Goal: Information Seeking & Learning: Check status

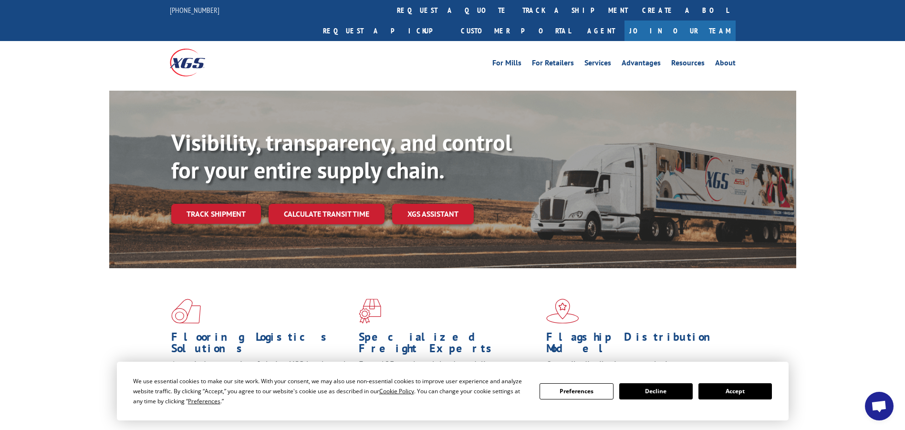
click at [228, 204] on link "Track shipment" at bounding box center [216, 214] width 90 height 20
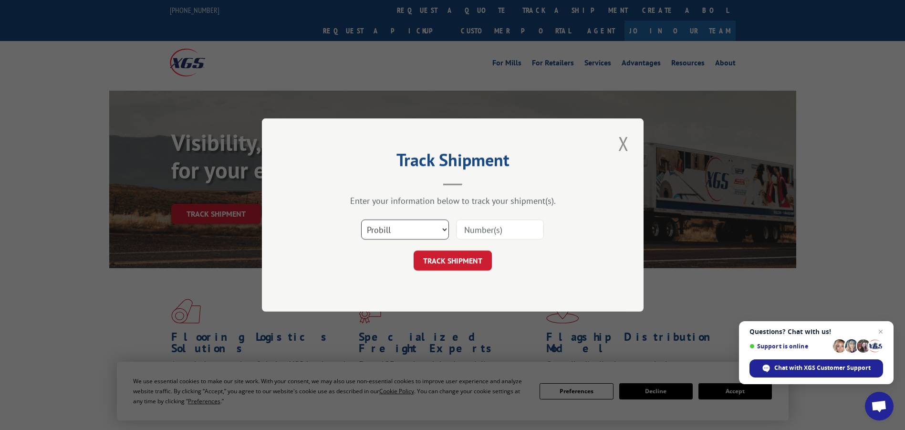
click at [424, 231] on select "Select category... Probill BOL PO" at bounding box center [405, 229] width 88 height 20
select select "bol"
click at [361, 219] on select "Select category... Probill BOL PO" at bounding box center [405, 229] width 88 height 20
paste input "5954463"
type input "5954463"
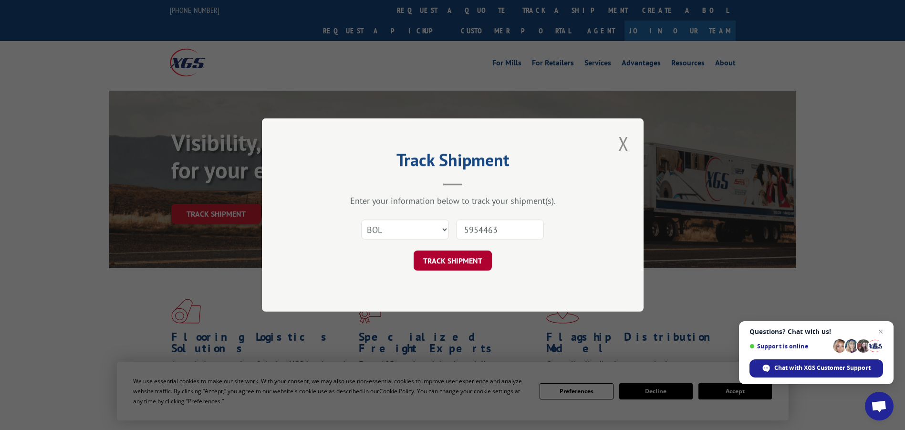
click at [466, 262] on button "TRACK SHIPMENT" at bounding box center [453, 260] width 78 height 20
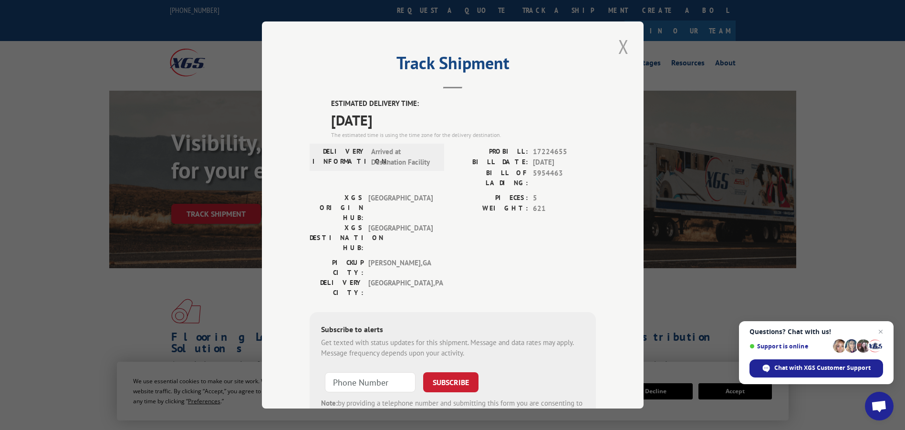
click at [619, 50] on button "Close modal" at bounding box center [623, 46] width 16 height 26
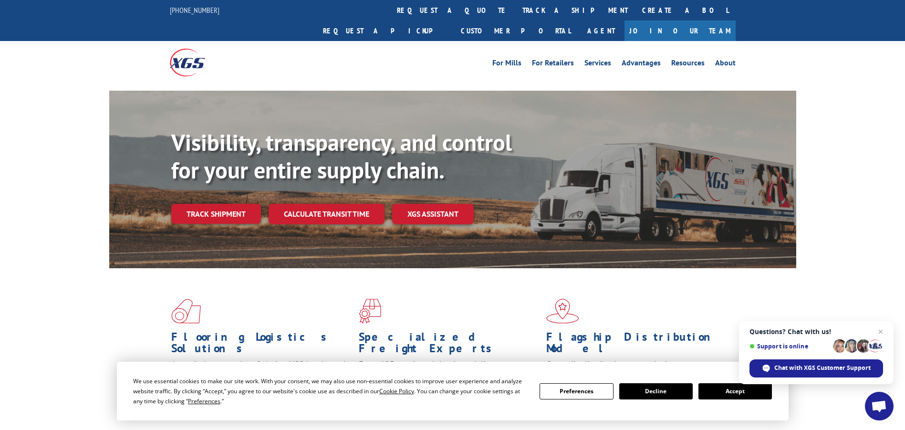
click at [233, 204] on link "Track shipment" at bounding box center [216, 214] width 90 height 20
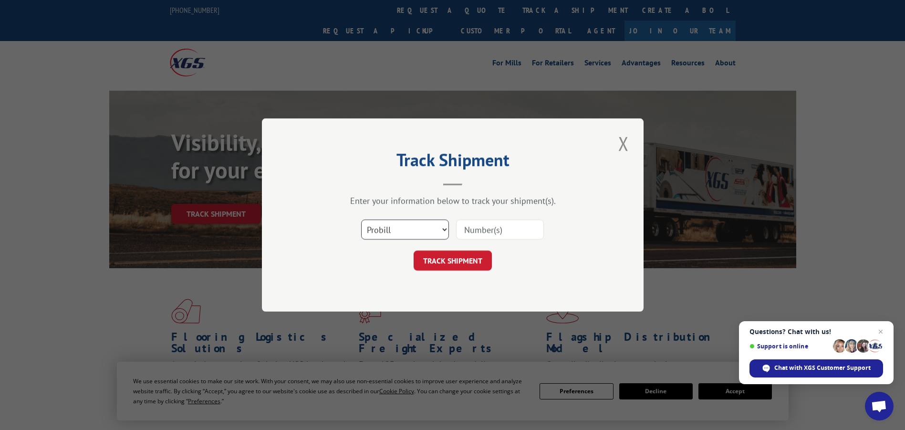
click at [431, 227] on select "Select category... Probill BOL PO" at bounding box center [405, 229] width 88 height 20
select select "bol"
click at [361, 219] on select "Select category... Probill BOL PO" at bounding box center [405, 229] width 88 height 20
paste input "5950087"
type input "5950087"
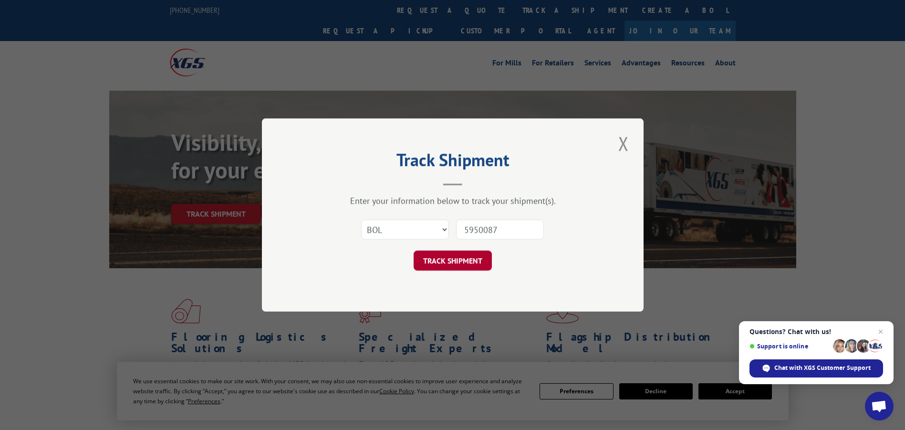
click at [450, 268] on button "TRACK SHIPMENT" at bounding box center [453, 260] width 78 height 20
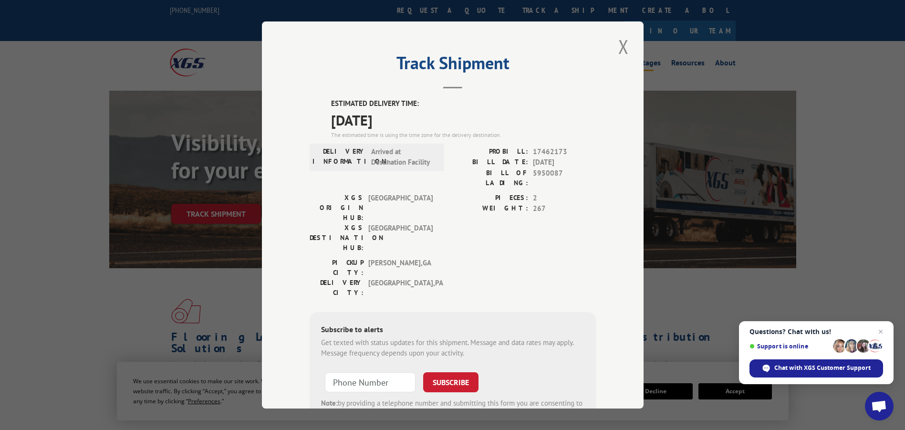
click at [622, 47] on button "Close modal" at bounding box center [623, 46] width 16 height 26
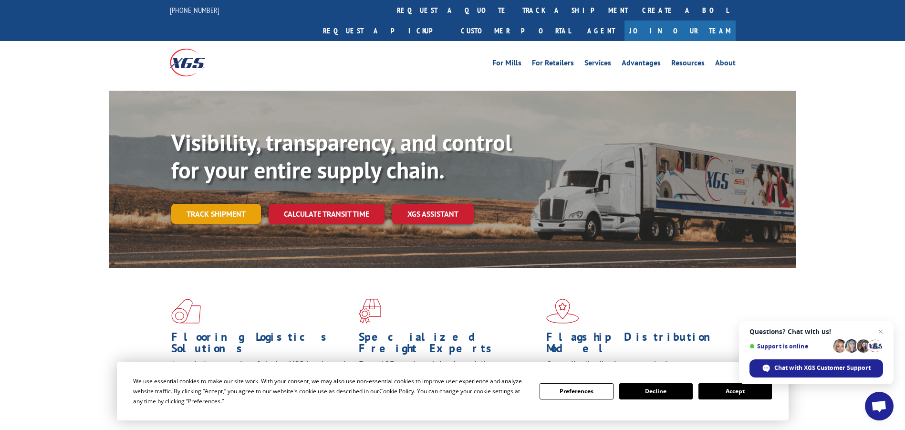
click at [211, 204] on link "Track shipment" at bounding box center [216, 214] width 90 height 20
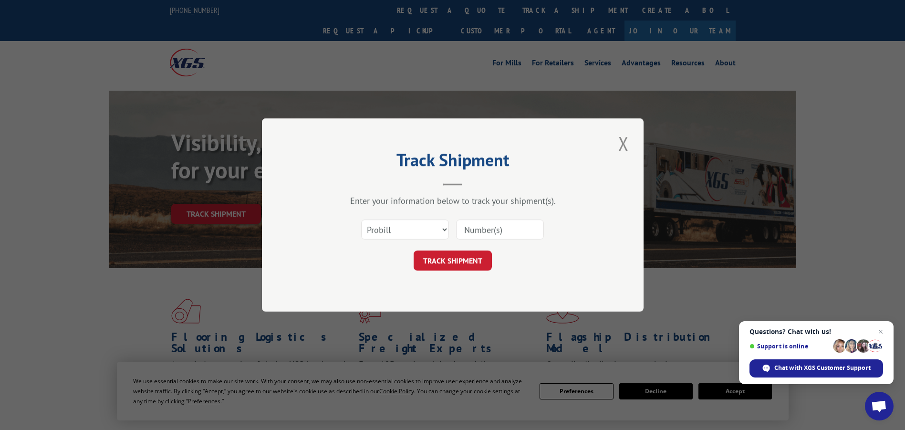
click at [448, 230] on div "Select category... Probill BOL PO" at bounding box center [453, 229] width 286 height 31
click at [435, 227] on select "Select category... Probill BOL PO" at bounding box center [405, 229] width 88 height 20
select select "bol"
click at [361, 219] on select "Select category... Probill BOL PO" at bounding box center [405, 229] width 88 height 20
paste input "5948859"
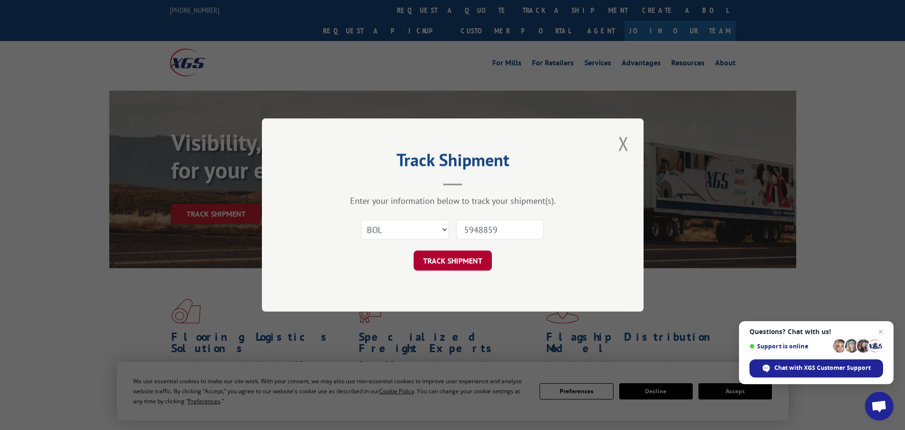
type input "5948859"
click at [472, 263] on button "TRACK SHIPMENT" at bounding box center [453, 260] width 78 height 20
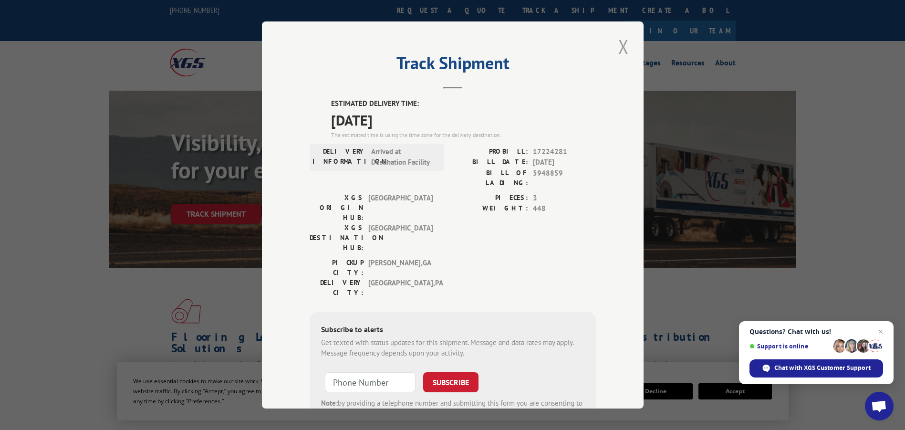
click at [624, 43] on button "Close modal" at bounding box center [623, 46] width 16 height 26
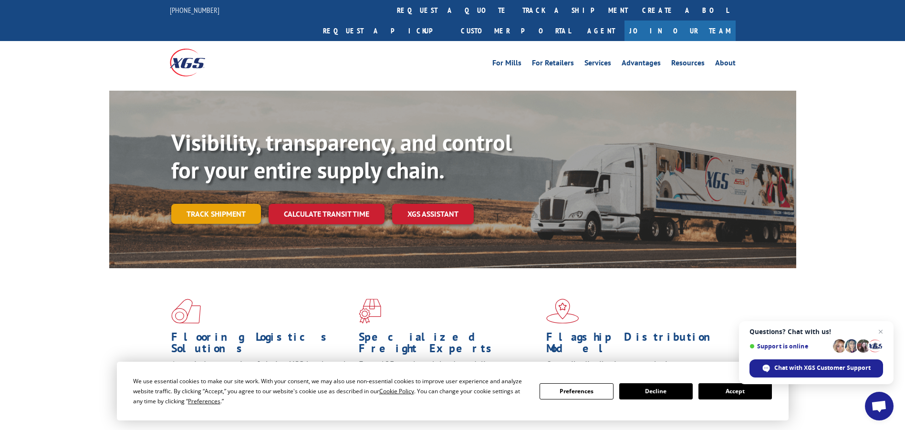
click at [232, 204] on link "Track shipment" at bounding box center [216, 214] width 90 height 20
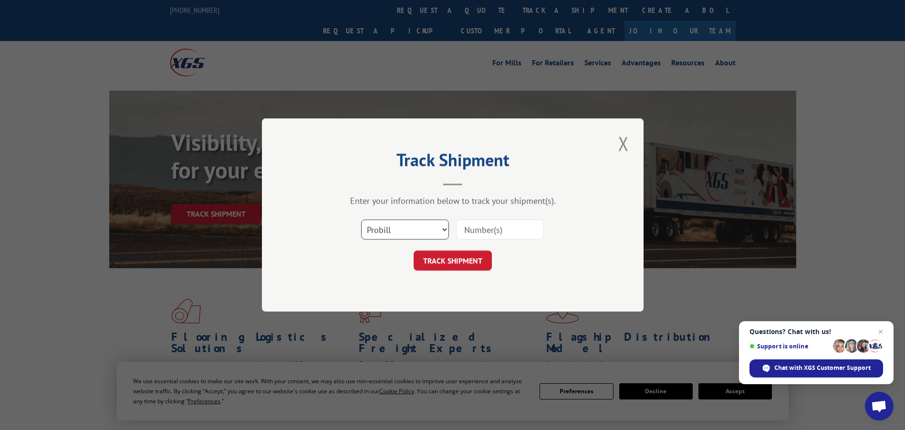
click at [422, 226] on select "Select category... Probill BOL PO" at bounding box center [405, 229] width 88 height 20
select select "bol"
click at [361, 219] on select "Select category... Probill BOL PO" at bounding box center [405, 229] width 88 height 20
paste input "5944989"
type input "5944989"
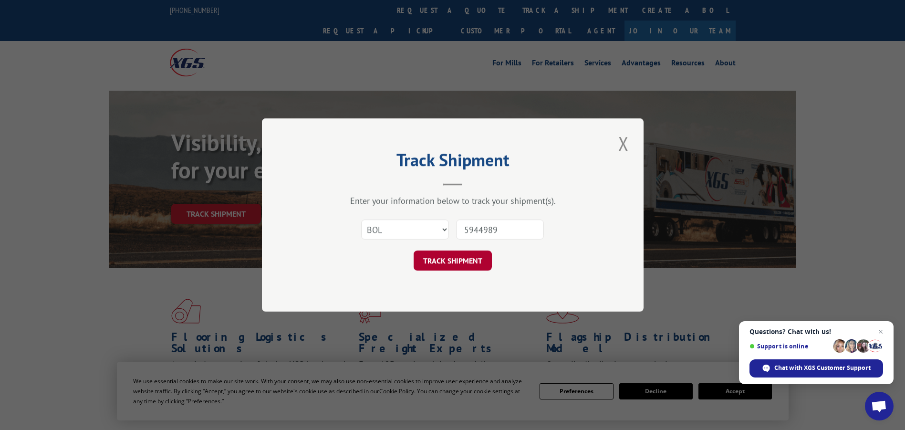
click at [448, 261] on button "TRACK SHIPMENT" at bounding box center [453, 260] width 78 height 20
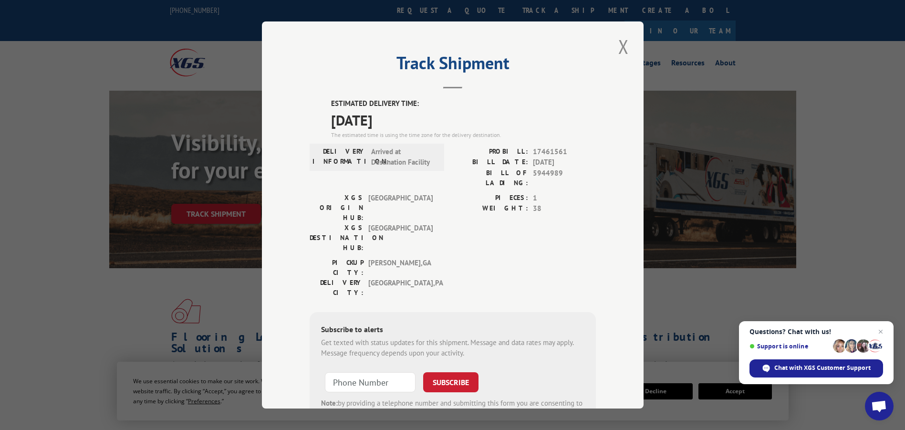
click at [616, 46] on button "Close modal" at bounding box center [623, 46] width 16 height 26
